Goal: Transaction & Acquisition: Purchase product/service

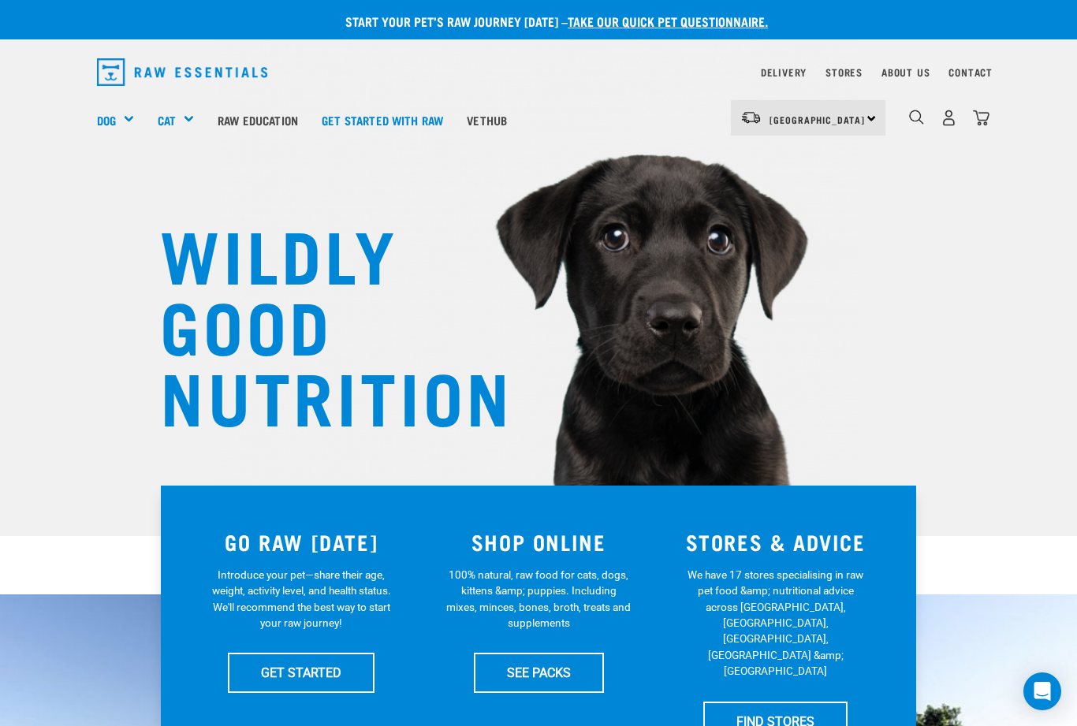
click at [951, 113] on img "dropdown navigation" at bounding box center [949, 118] width 17 height 17
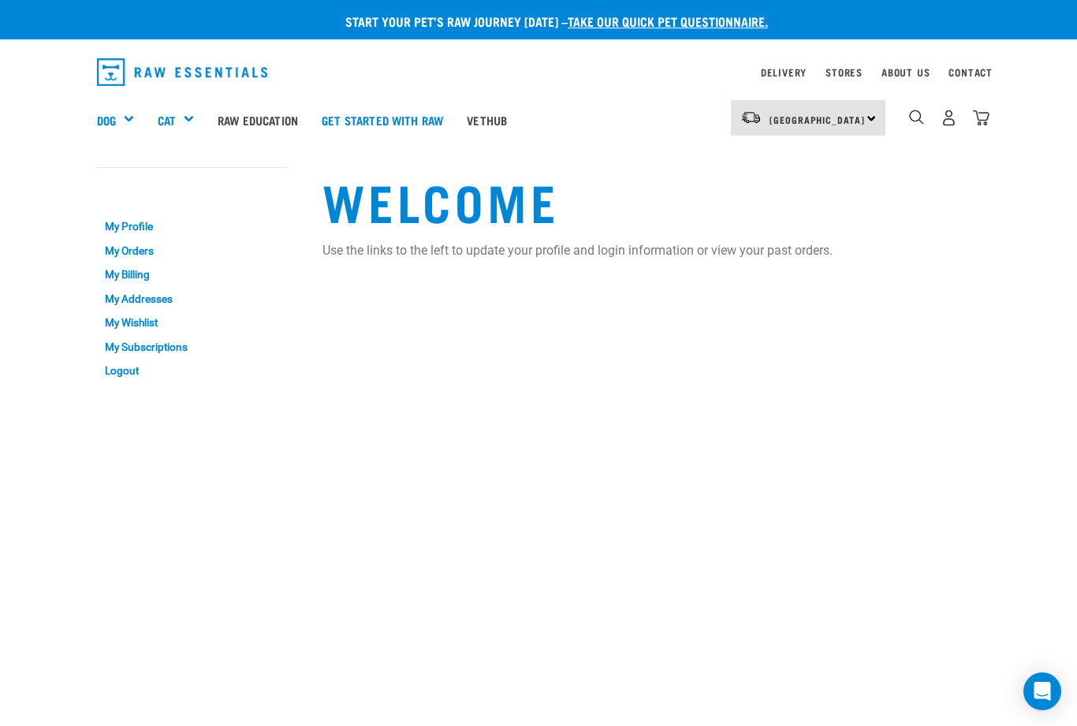
click at [977, 111] on img "dropdown navigation" at bounding box center [981, 118] width 17 height 17
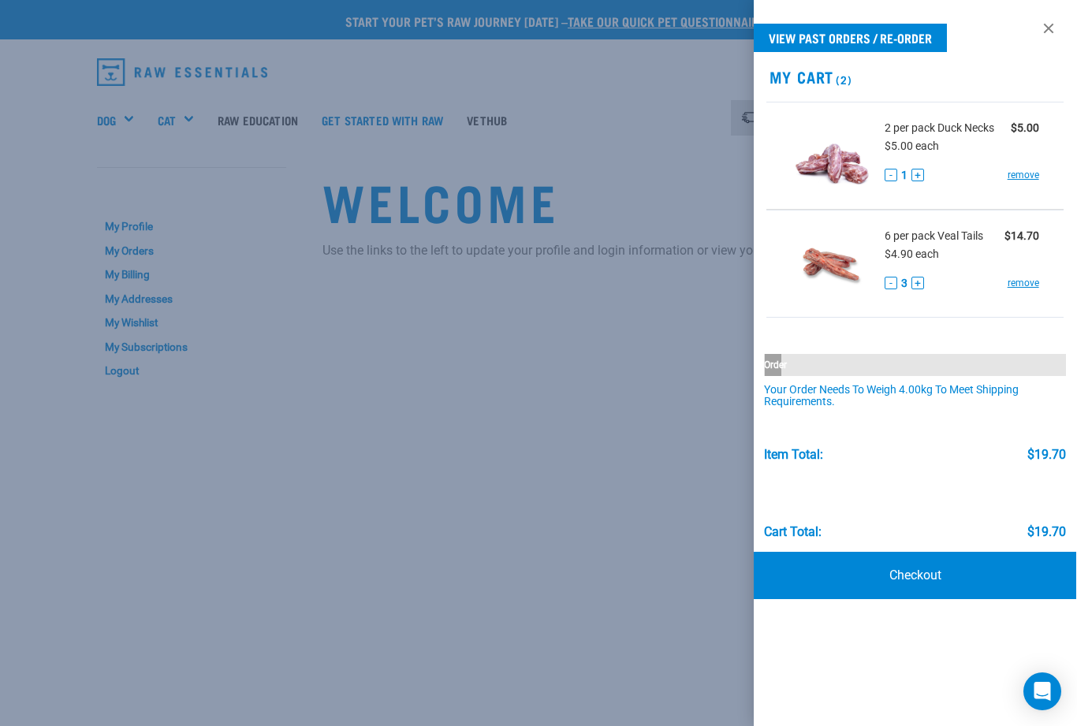
click at [591, 361] on div at bounding box center [538, 363] width 1077 height 726
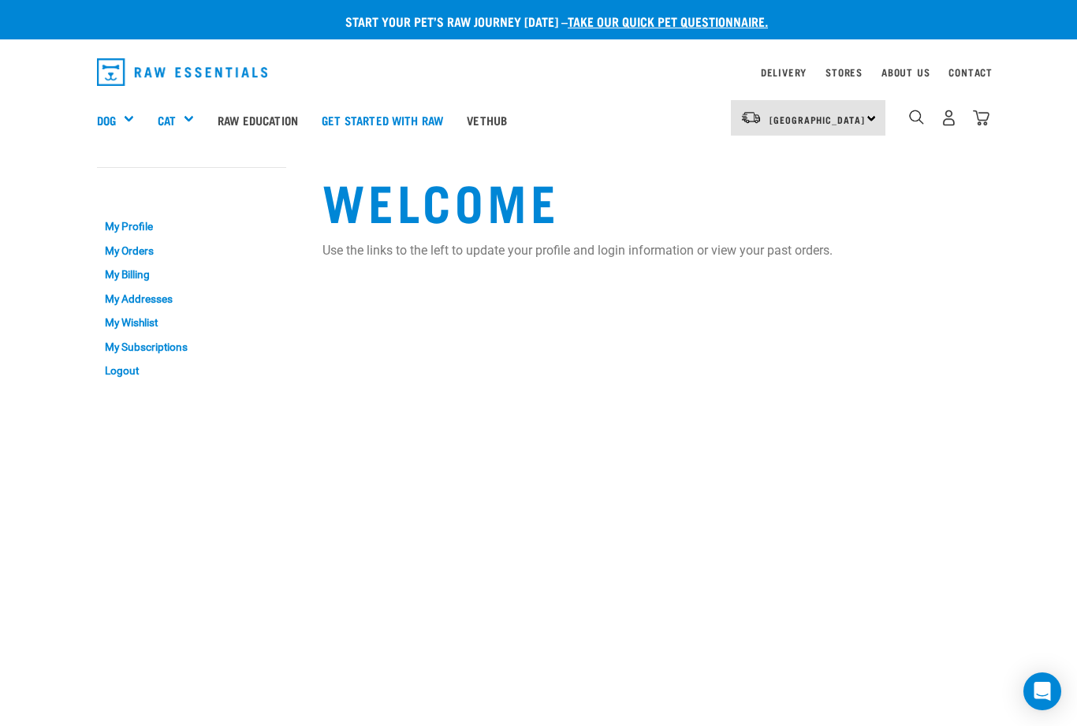
click at [986, 114] on img "dropdown navigation" at bounding box center [981, 118] width 17 height 17
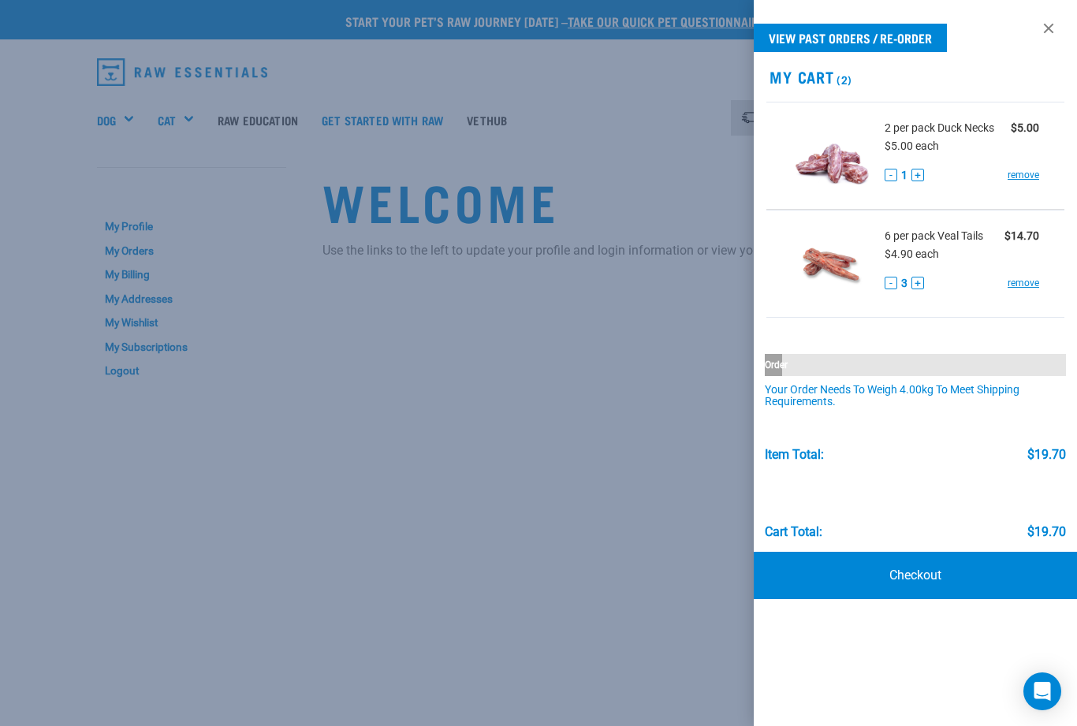
click at [919, 286] on button "+" at bounding box center [918, 283] width 13 height 13
click at [612, 389] on div at bounding box center [538, 363] width 1077 height 726
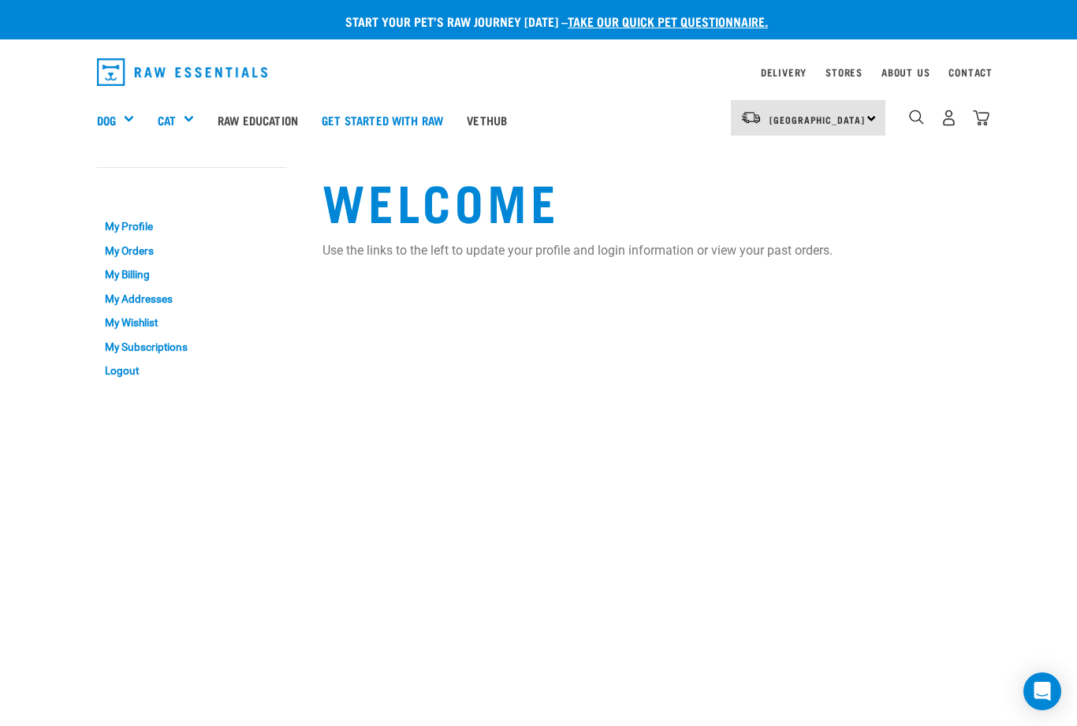
click at [0, 0] on div "Mixes & Minces" at bounding box center [0, 0] width 0 height 0
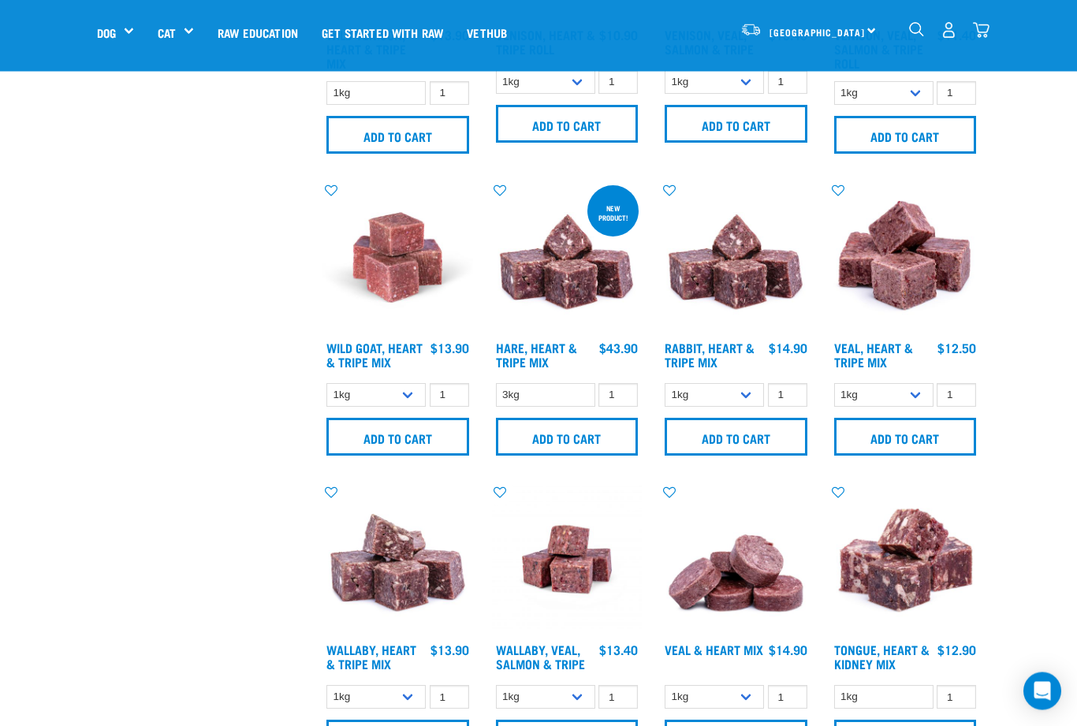
scroll to position [1779, 0]
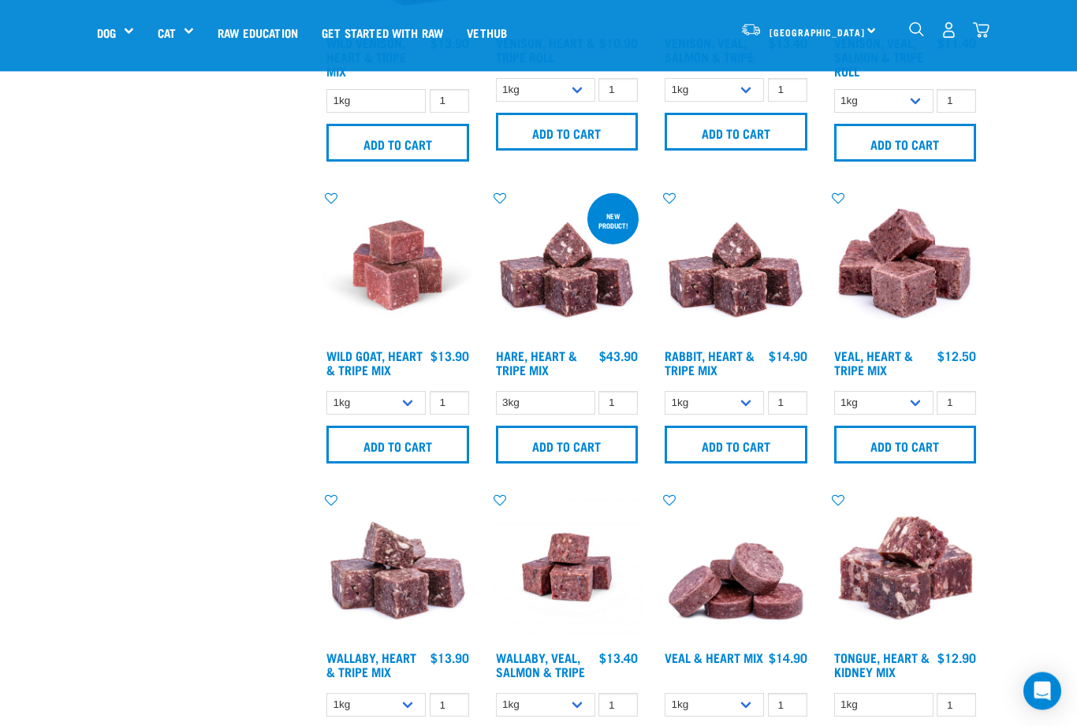
click at [580, 464] on input "Add to cart" at bounding box center [567, 446] width 143 height 38
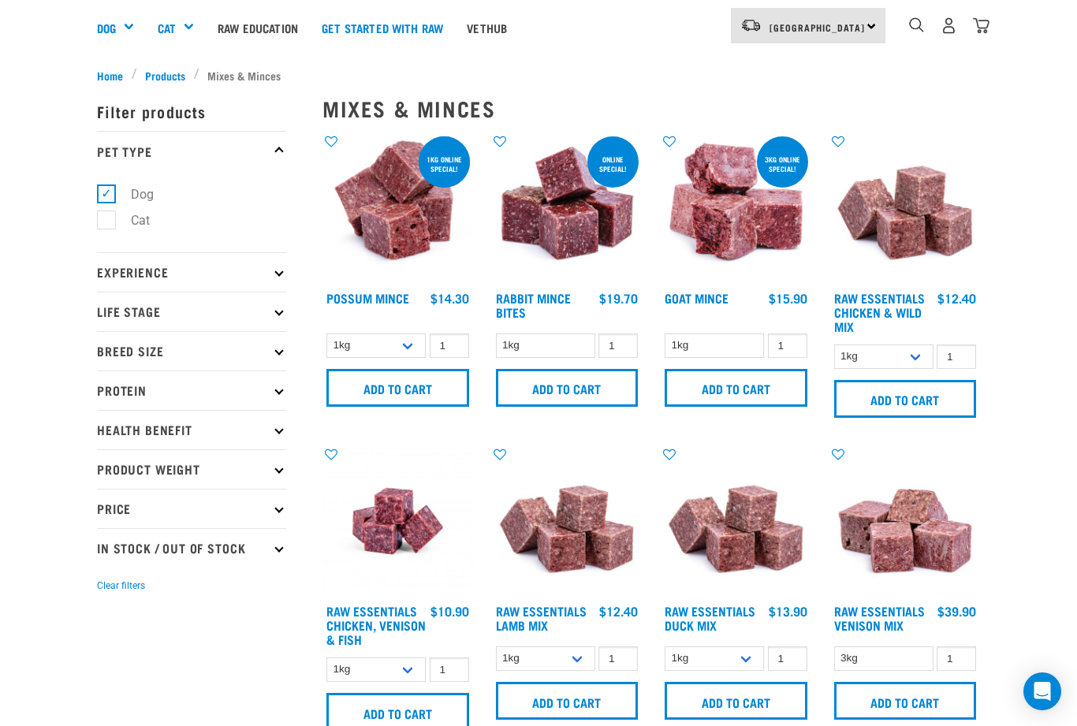
scroll to position [0, 0]
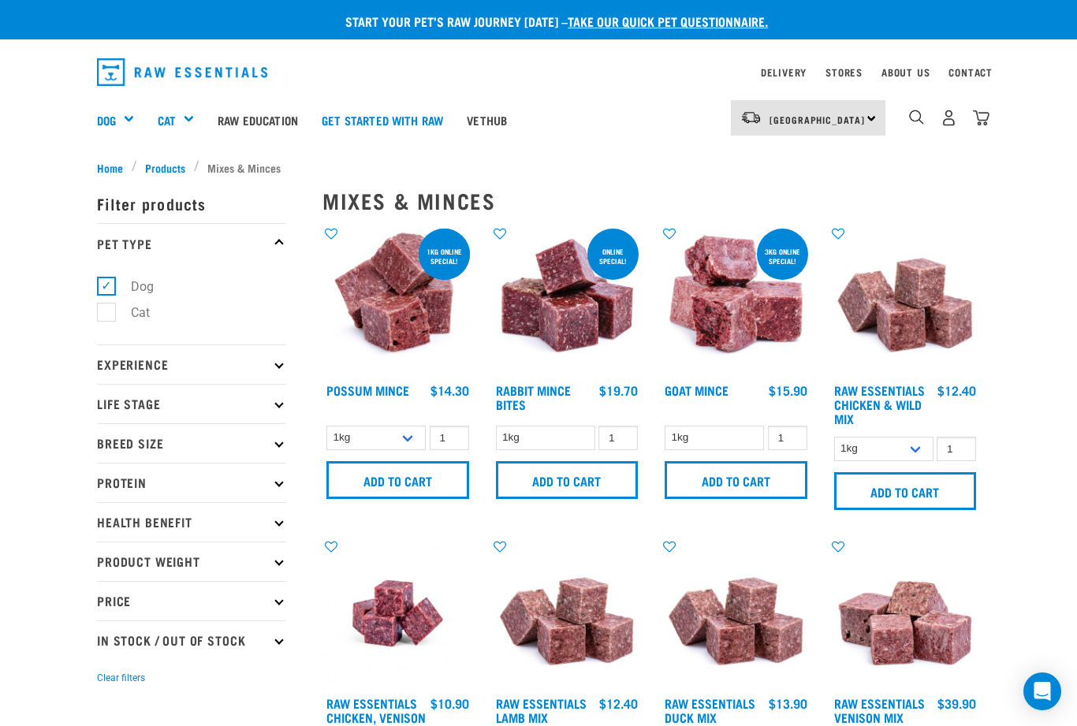
click at [953, 114] on img "dropdown navigation" at bounding box center [949, 118] width 17 height 17
click at [987, 113] on img "dropdown navigation" at bounding box center [981, 118] width 17 height 17
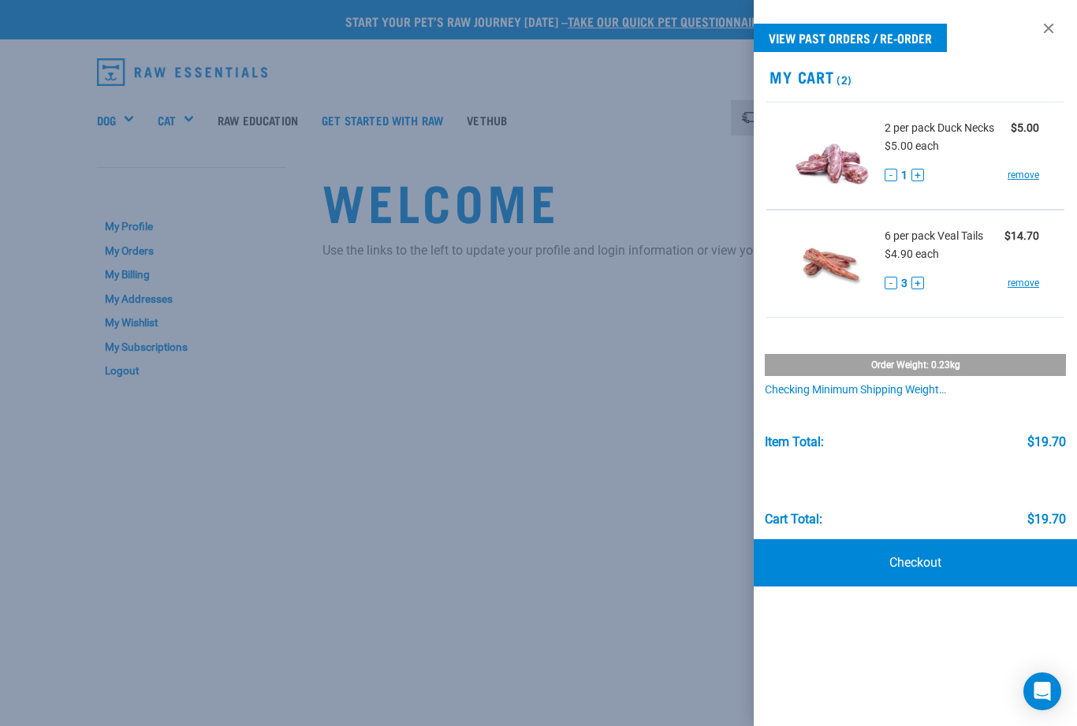
click at [886, 287] on button "-" at bounding box center [891, 283] width 13 height 13
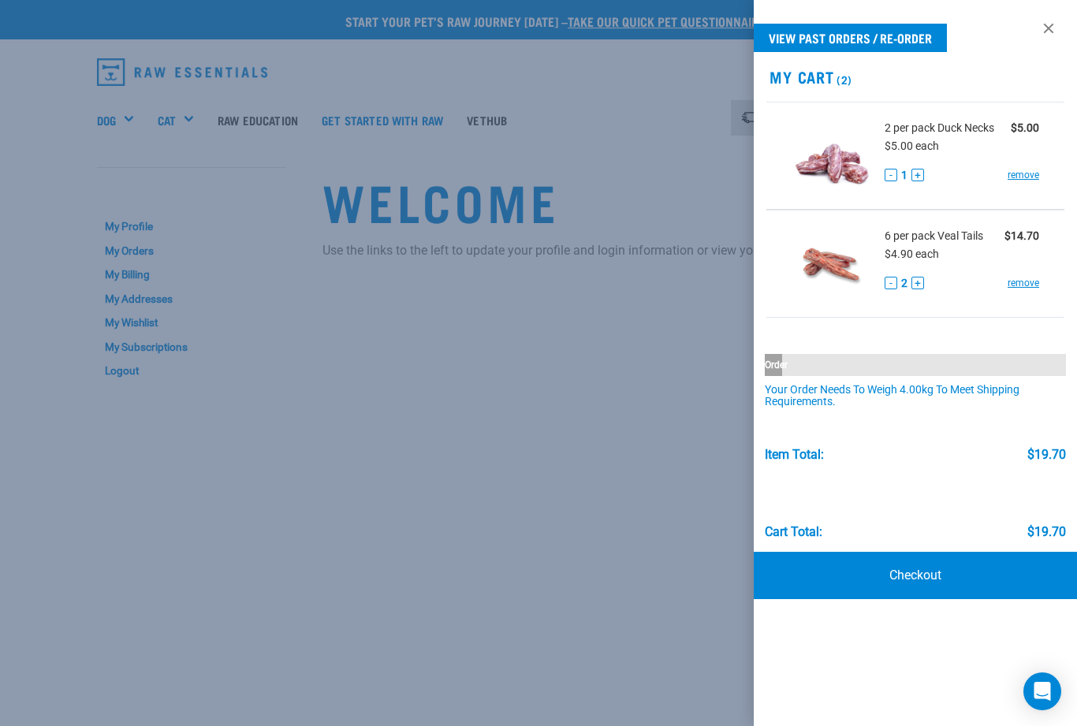
click at [886, 282] on button "-" at bounding box center [891, 283] width 13 height 13
click at [603, 380] on div at bounding box center [538, 363] width 1077 height 726
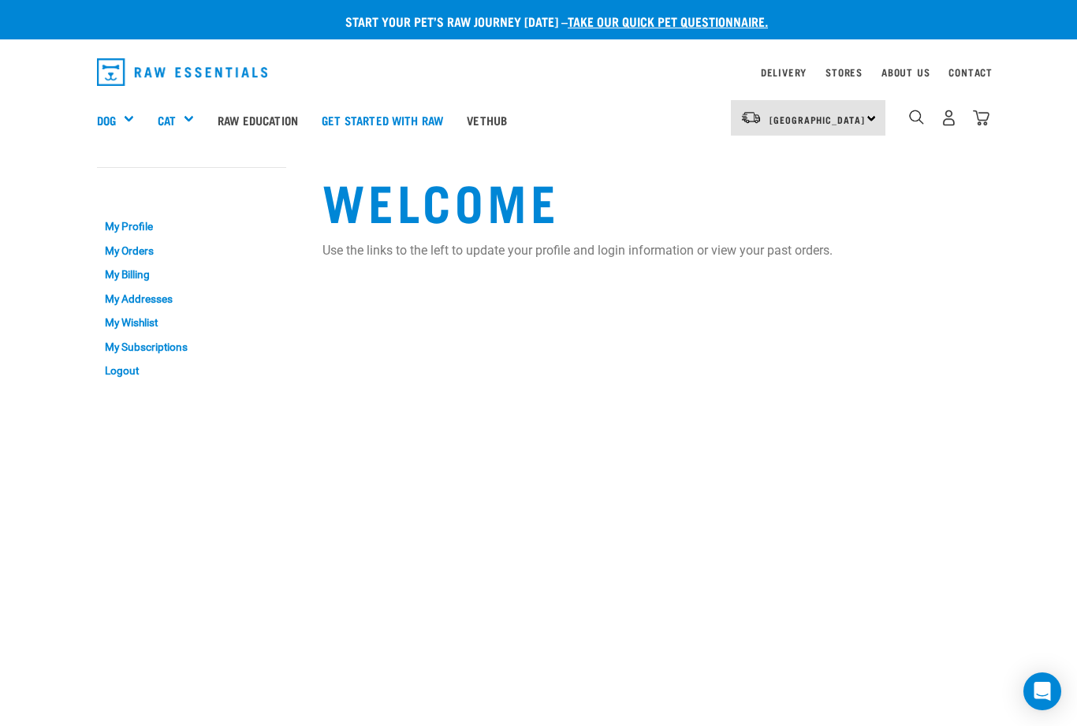
click at [0, 0] on div "Shop All Dog" at bounding box center [0, 0] width 0 height 0
click at [0, 0] on div "Mixes & Minces" at bounding box center [0, 0] width 0 height 0
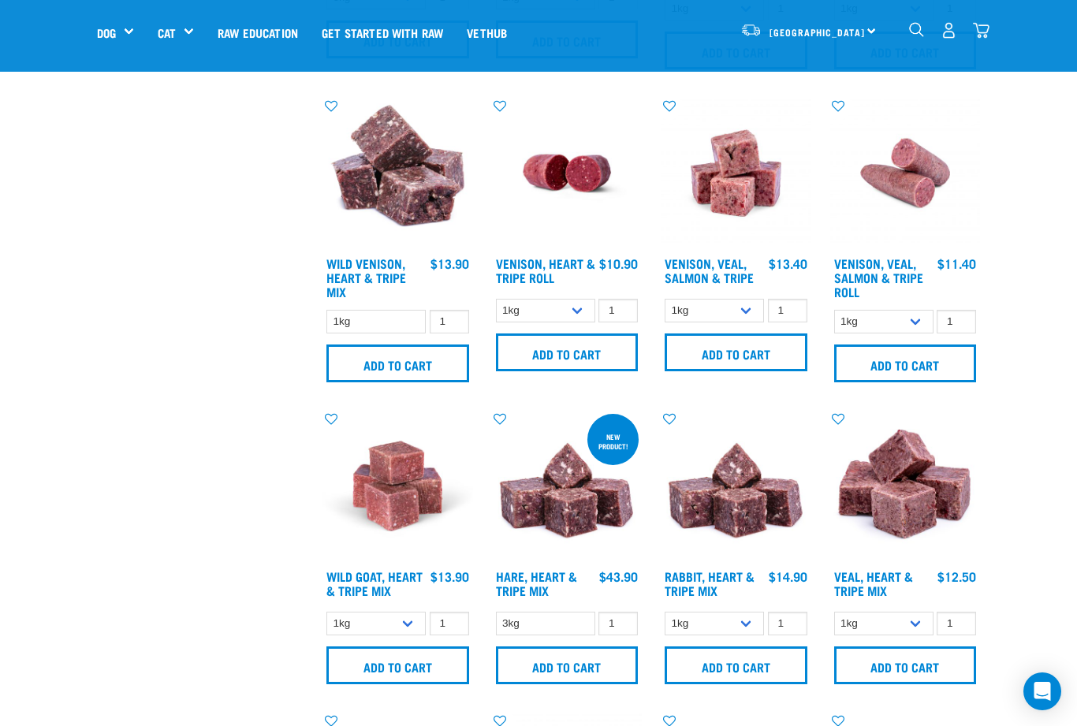
scroll to position [1619, 0]
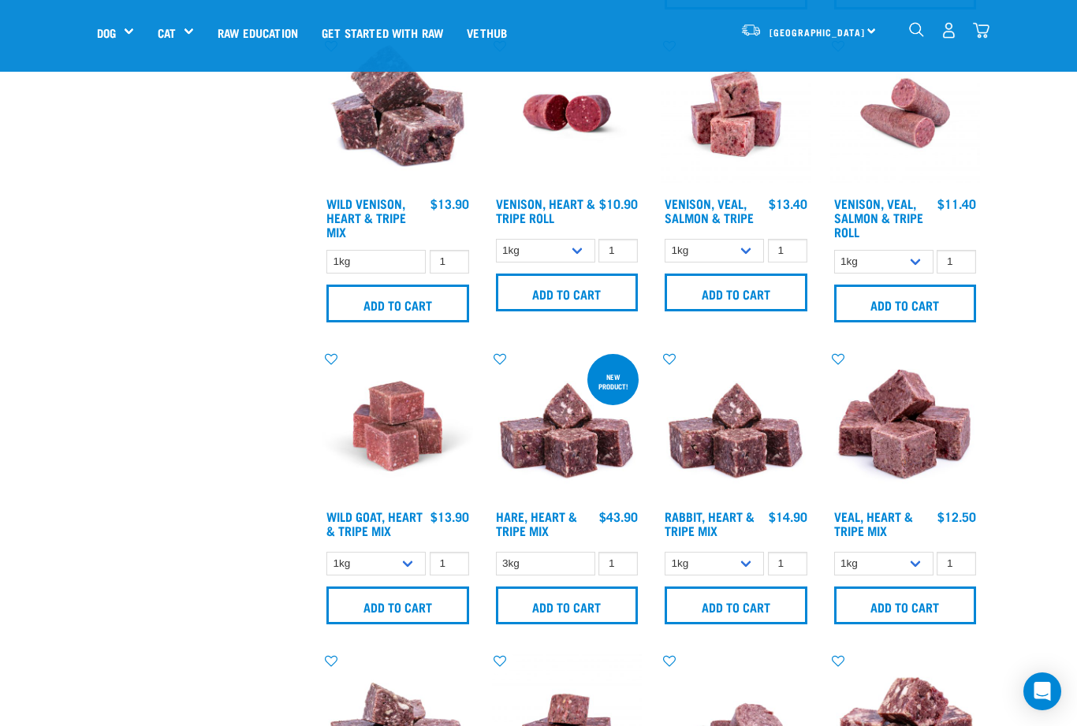
click at [572, 625] on input "Add to cart" at bounding box center [567, 606] width 143 height 38
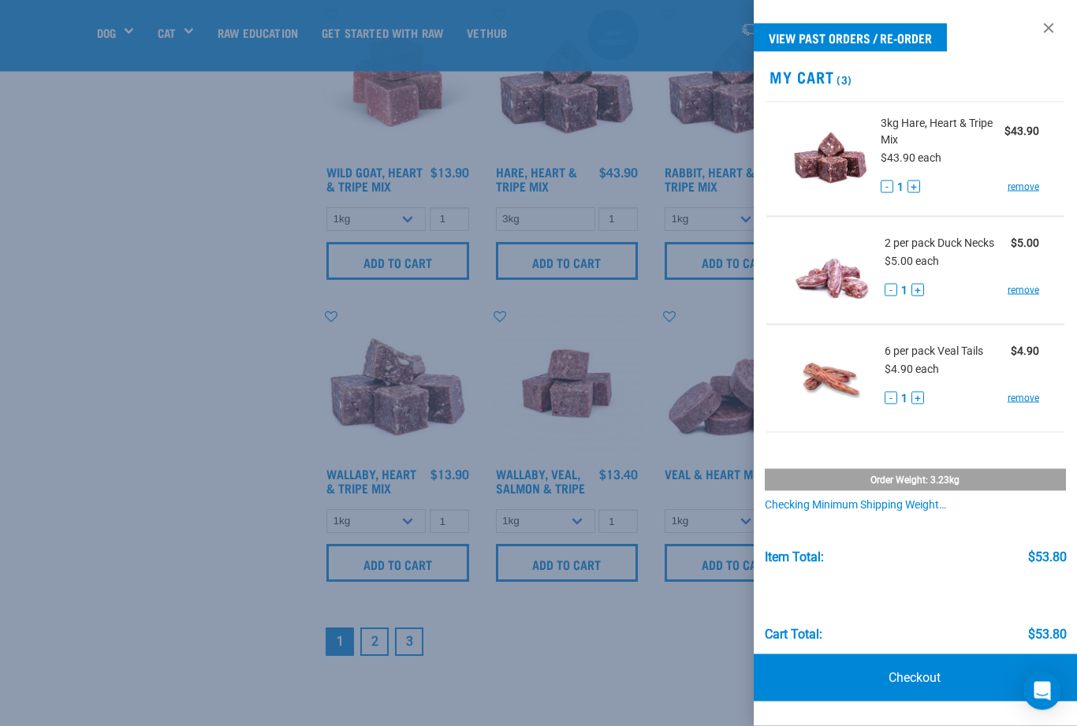
scroll to position [1963, 0]
click at [139, 565] on div at bounding box center [538, 363] width 1077 height 726
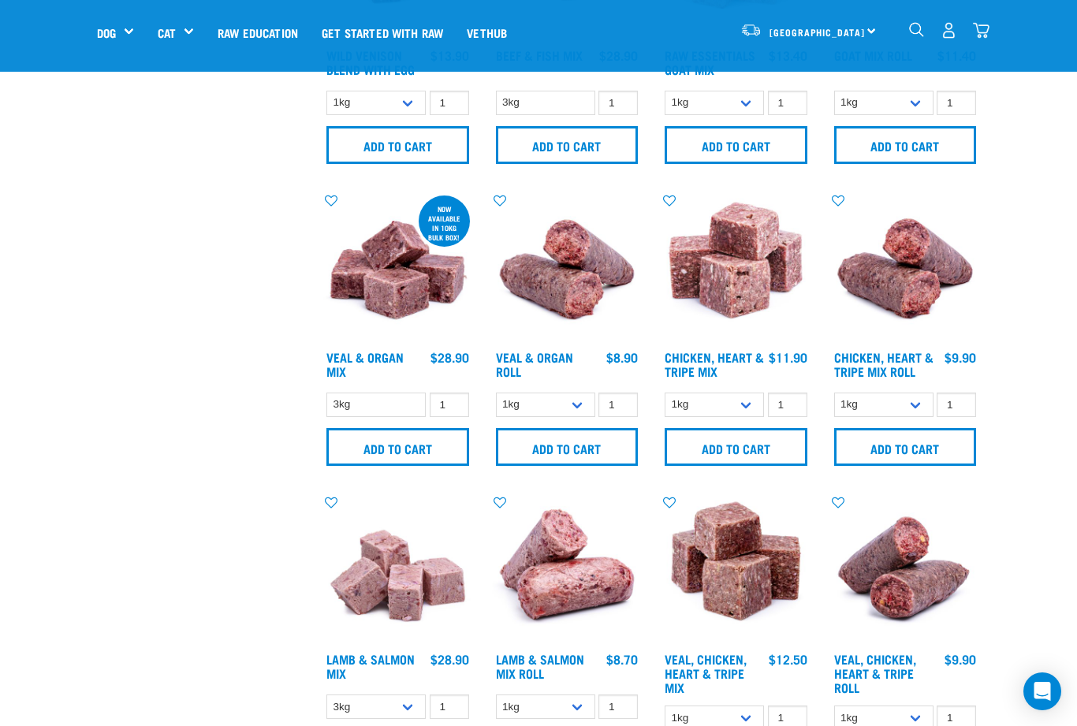
scroll to position [851, 0]
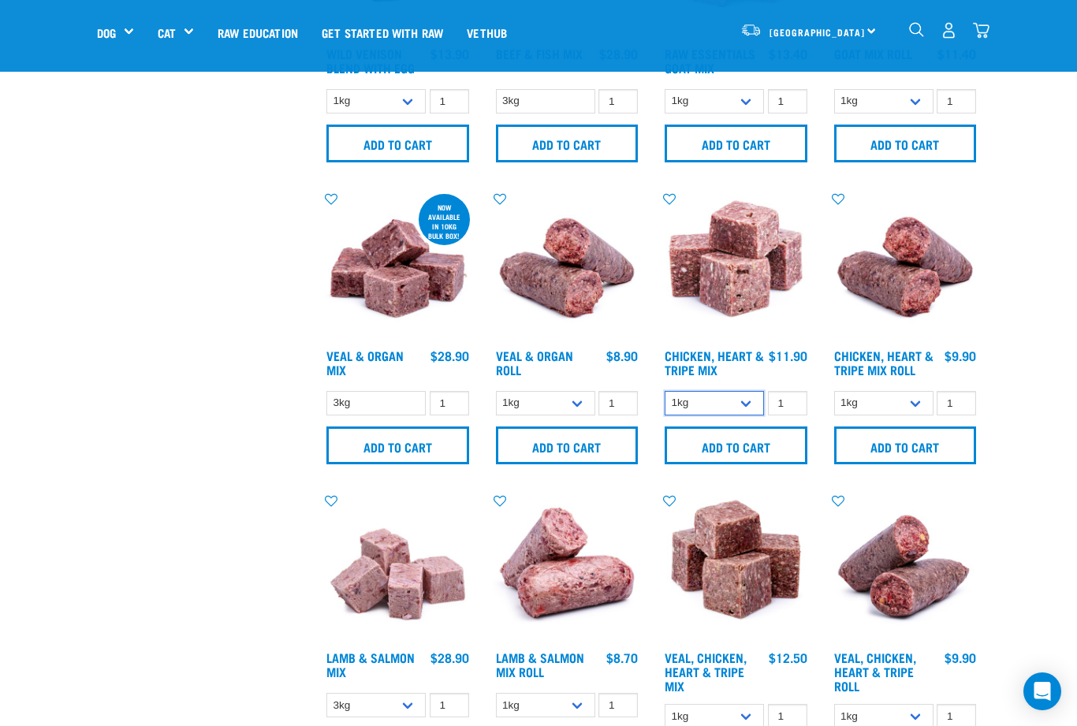
click at [749, 416] on select "1kg 3kg" at bounding box center [714, 403] width 99 height 24
select select "368"
click at [759, 464] on input "Add to cart" at bounding box center [736, 446] width 143 height 38
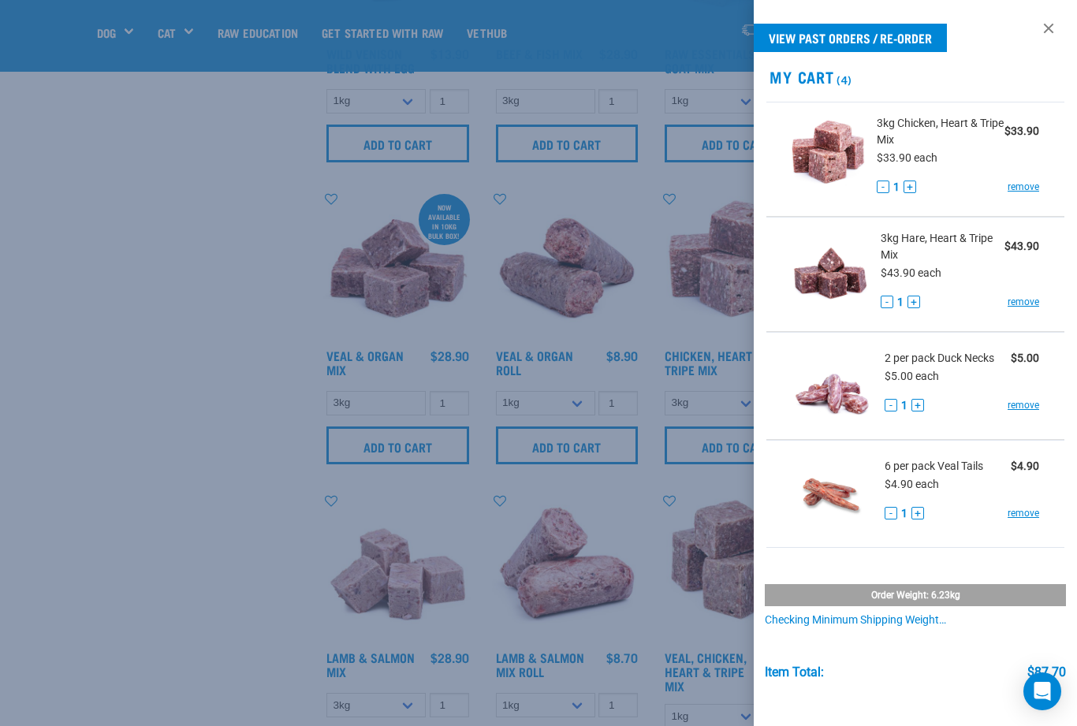
click at [909, 189] on button "+" at bounding box center [910, 187] width 13 height 13
click at [878, 181] on button "-" at bounding box center [883, 187] width 13 height 13
click at [923, 406] on button "+" at bounding box center [918, 405] width 13 height 13
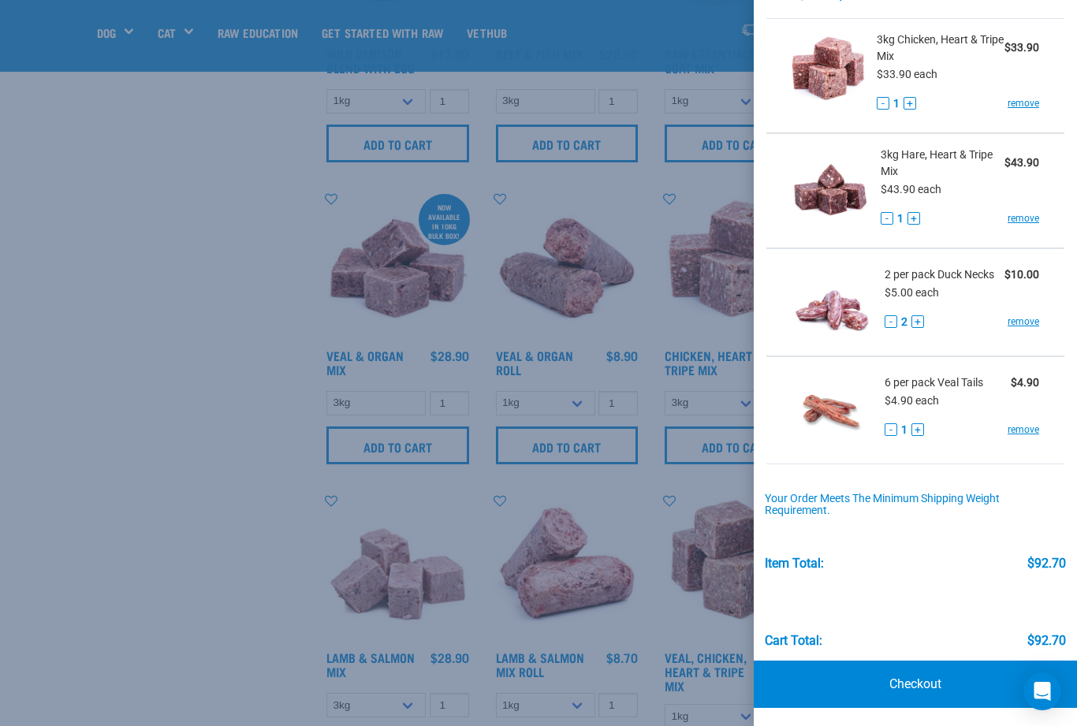
scroll to position [83, 0]
click at [934, 680] on link "Checkout" at bounding box center [915, 685] width 323 height 47
click at [912, 674] on link "Checkout" at bounding box center [915, 685] width 323 height 47
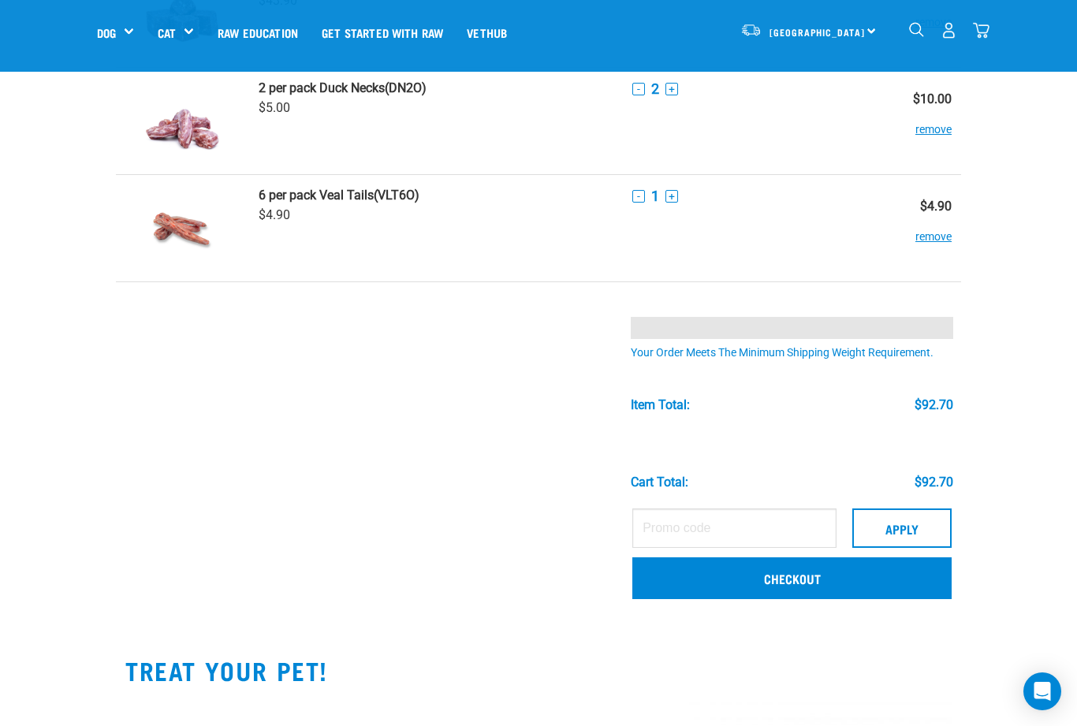
scroll to position [294, 0]
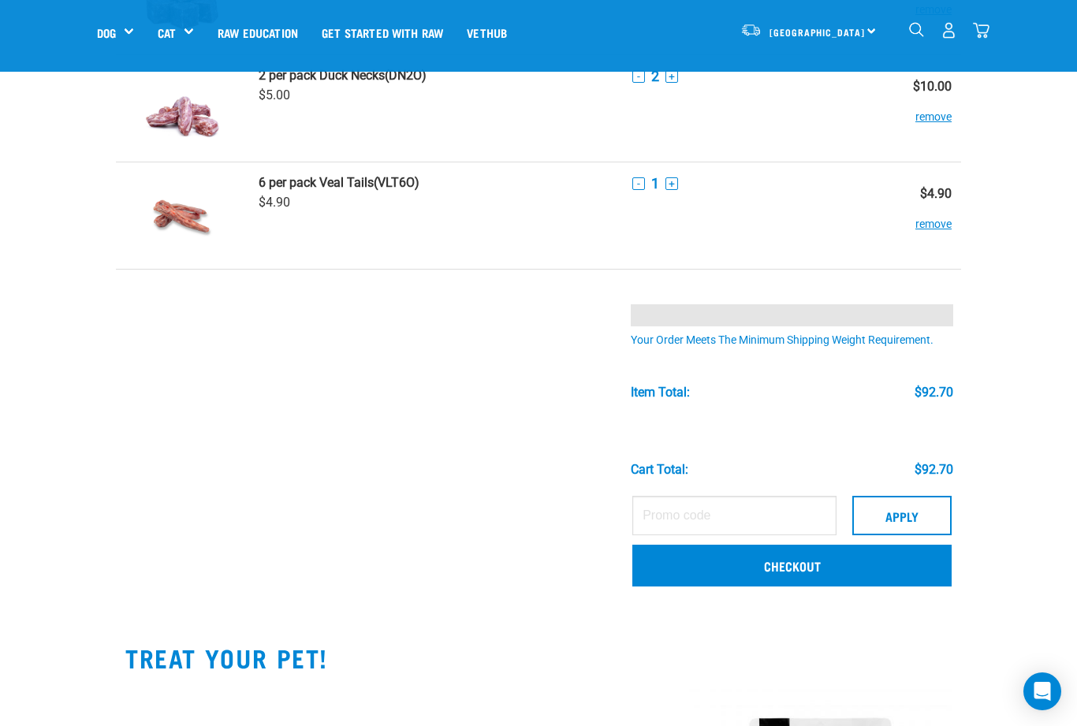
click at [787, 558] on link "Checkout" at bounding box center [791, 565] width 319 height 41
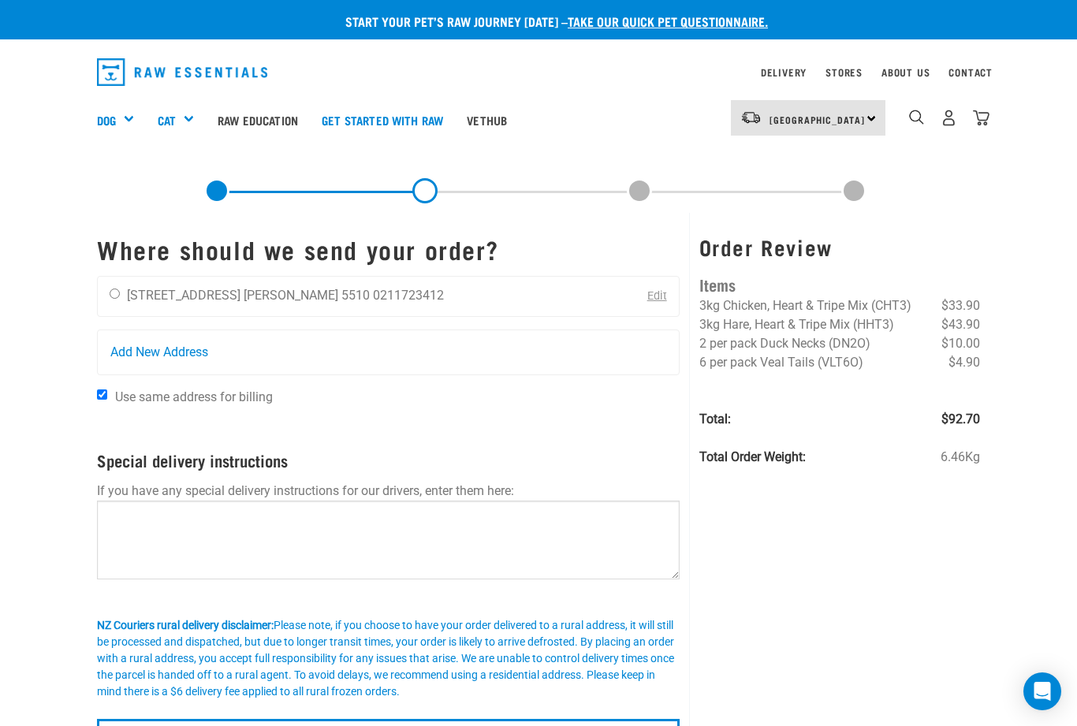
click at [116, 308] on div "Dawn Livesey 15 Edinburgh Street Levin 5510 0211723412" at bounding box center [277, 296] width 358 height 39
click at [128, 289] on div "Dawn Livesey 15 Edinburgh Street Levin 5510 0211723412" at bounding box center [277, 296] width 358 height 39
click at [118, 298] on input "radio" at bounding box center [115, 294] width 10 height 10
radio input "true"
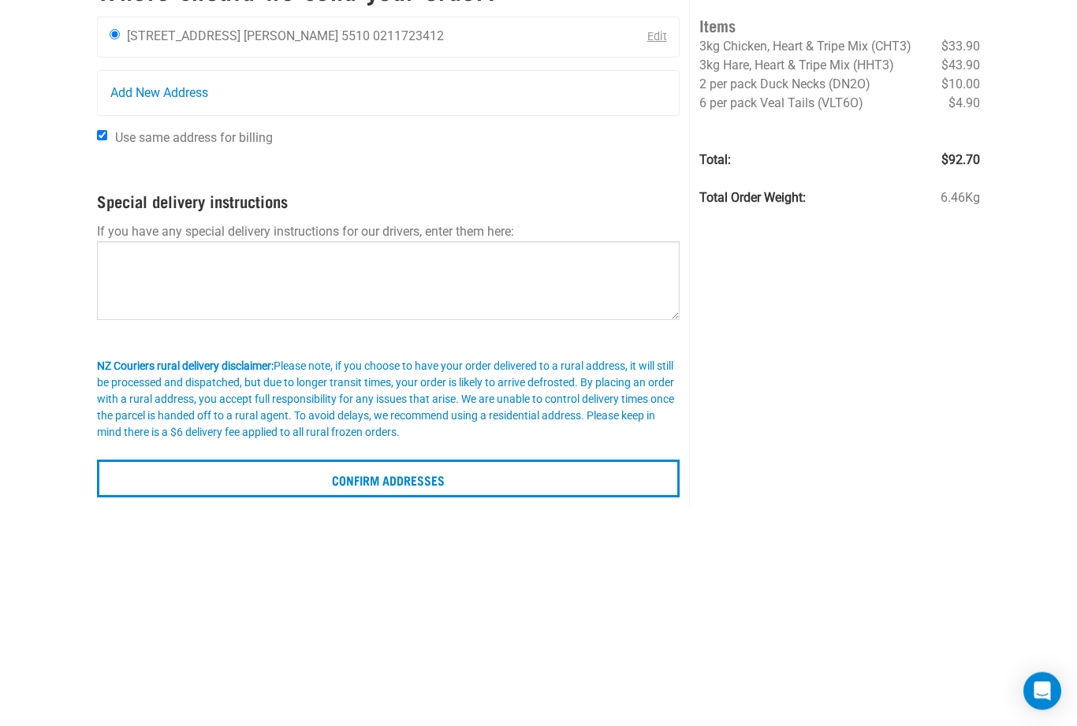
click at [419, 484] on input "Confirm addresses" at bounding box center [388, 479] width 583 height 38
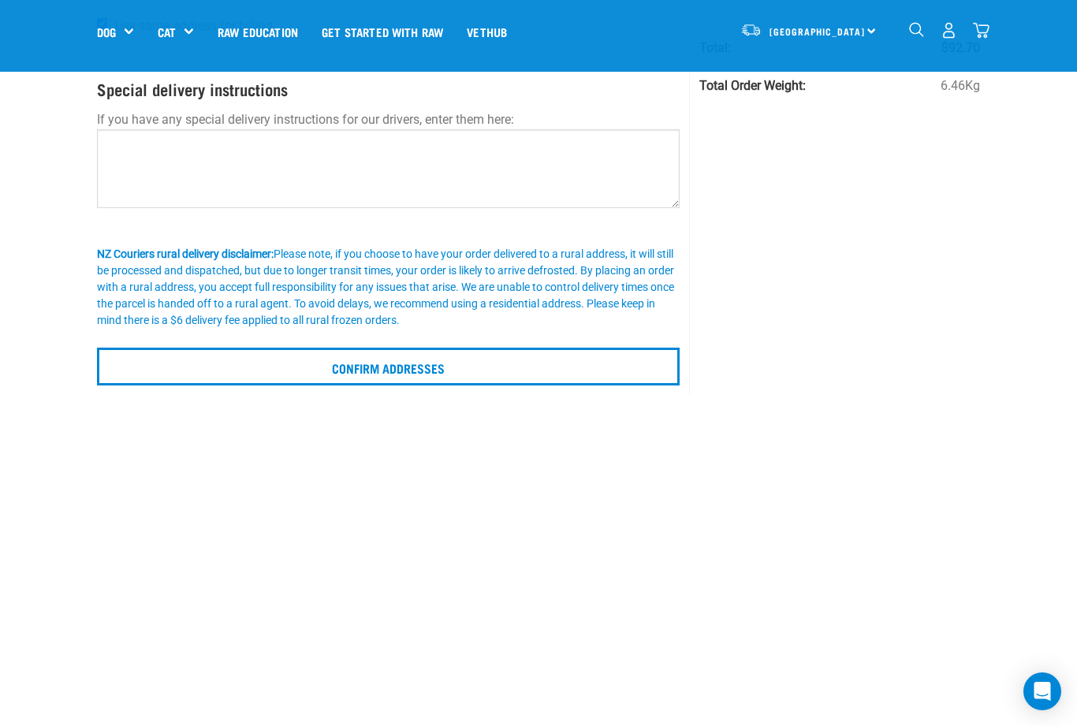
click at [427, 386] on input "Confirm addresses" at bounding box center [388, 367] width 583 height 38
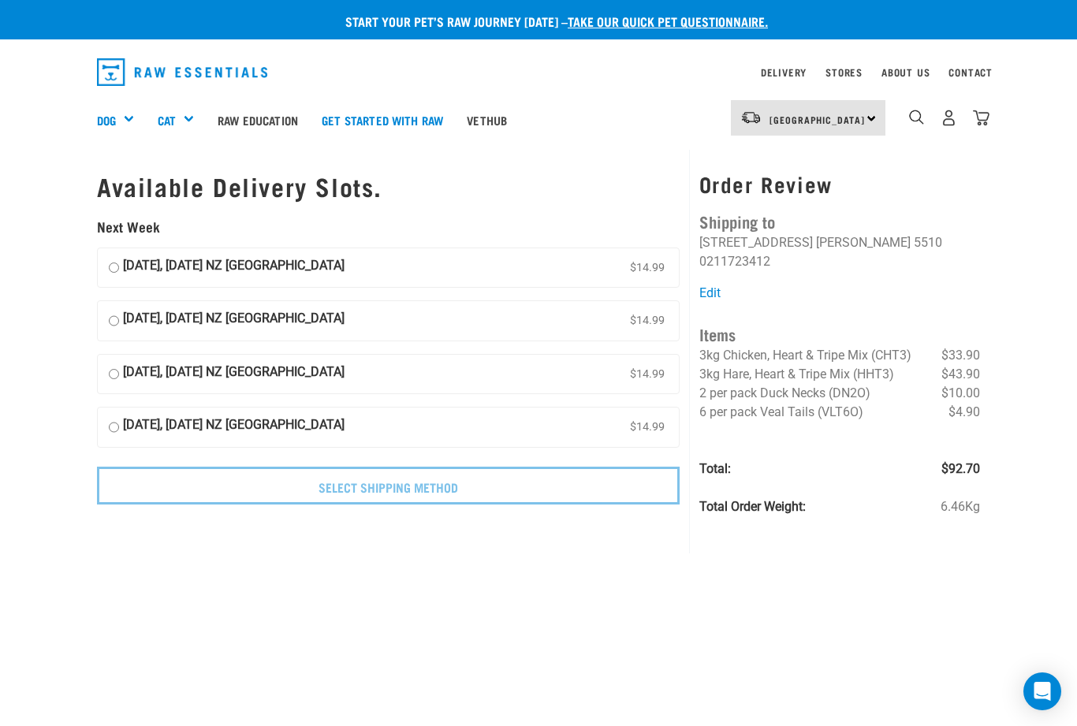
click at [111, 260] on input "14 October, Tuesday NZ Couriers North Island $14.99" at bounding box center [114, 268] width 10 height 24
radio input "true"
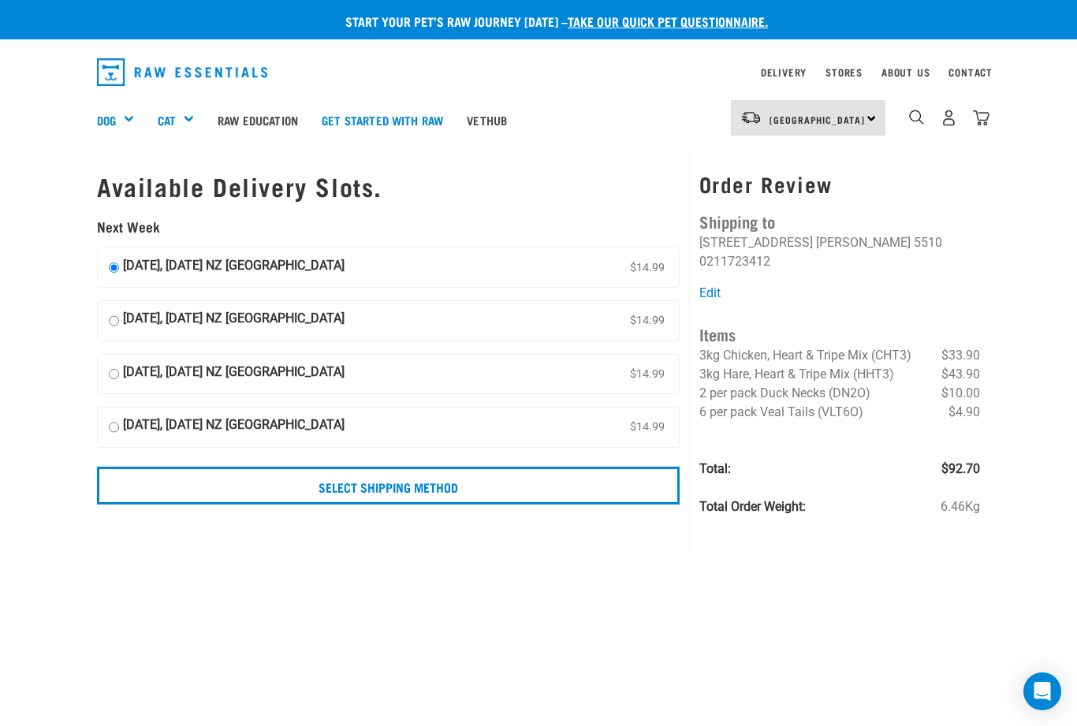
click at [412, 481] on input "Select Shipping Method" at bounding box center [388, 486] width 583 height 38
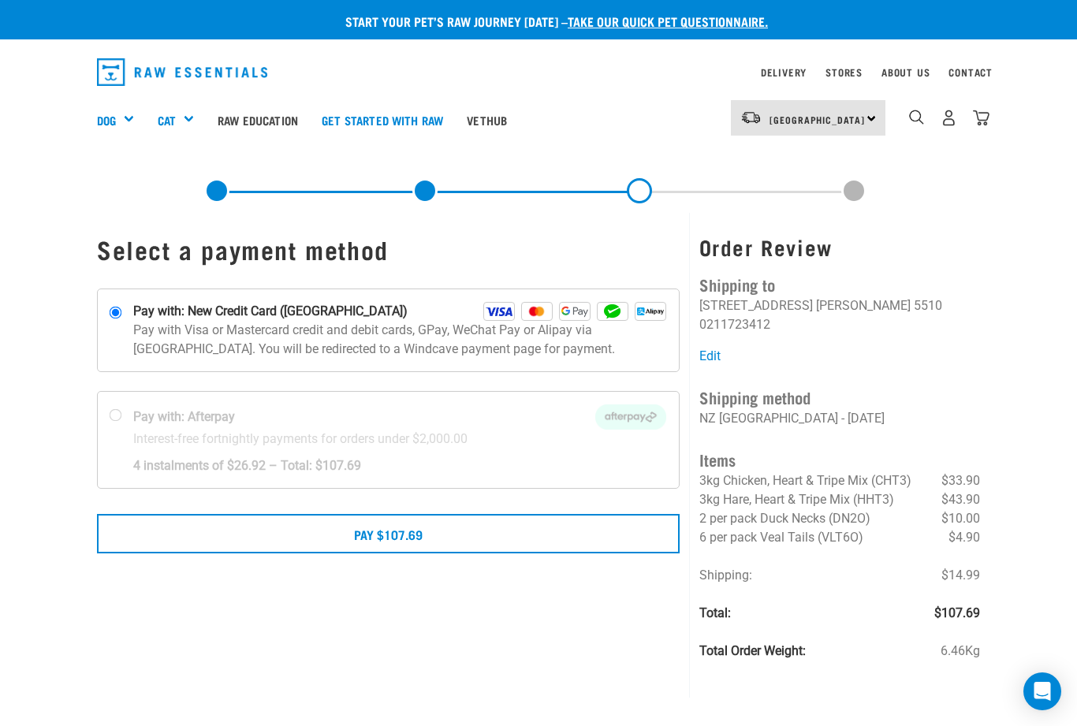
click at [431, 535] on button "Pay $107.69" at bounding box center [388, 533] width 583 height 39
